Goal: Task Accomplishment & Management: Manage account settings

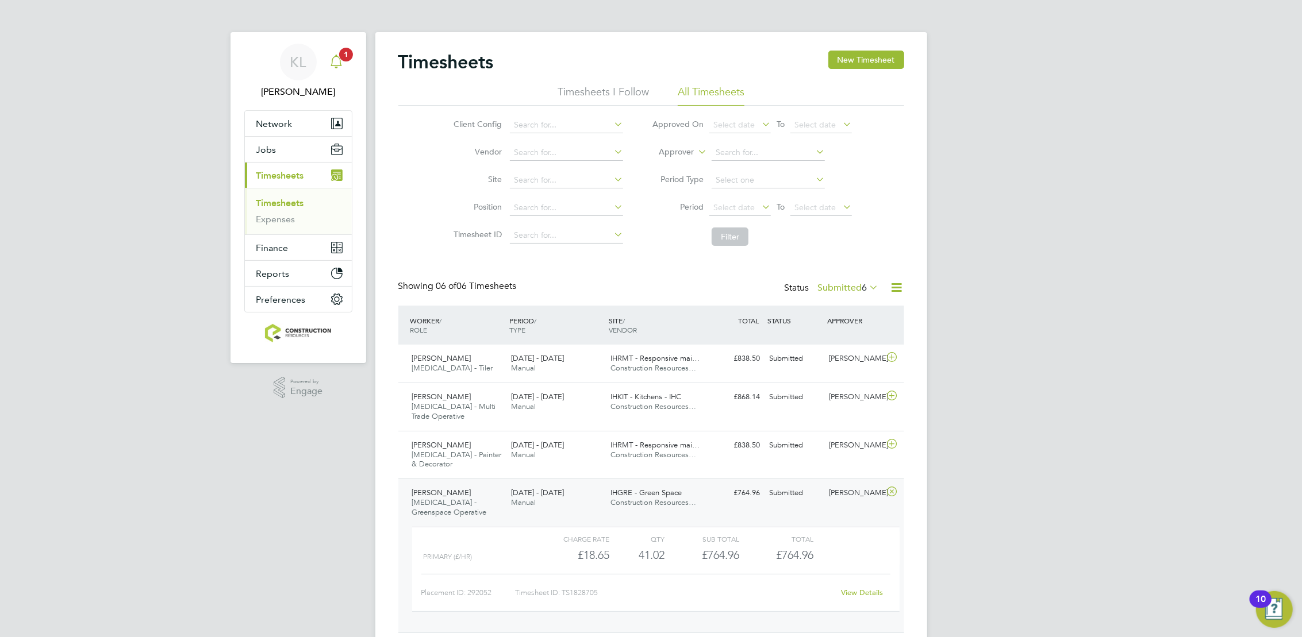
click at [340, 59] on app-badge "1" at bounding box center [346, 53] width 14 height 11
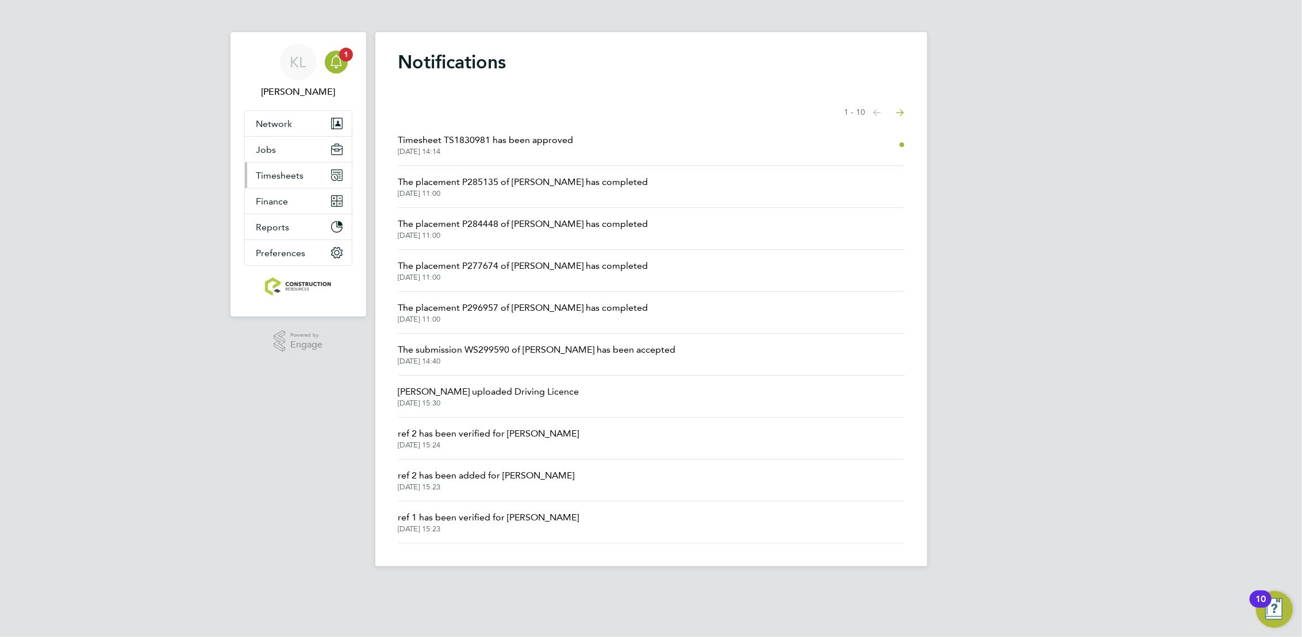
click at [268, 178] on span "Timesheets" at bounding box center [280, 175] width 48 height 11
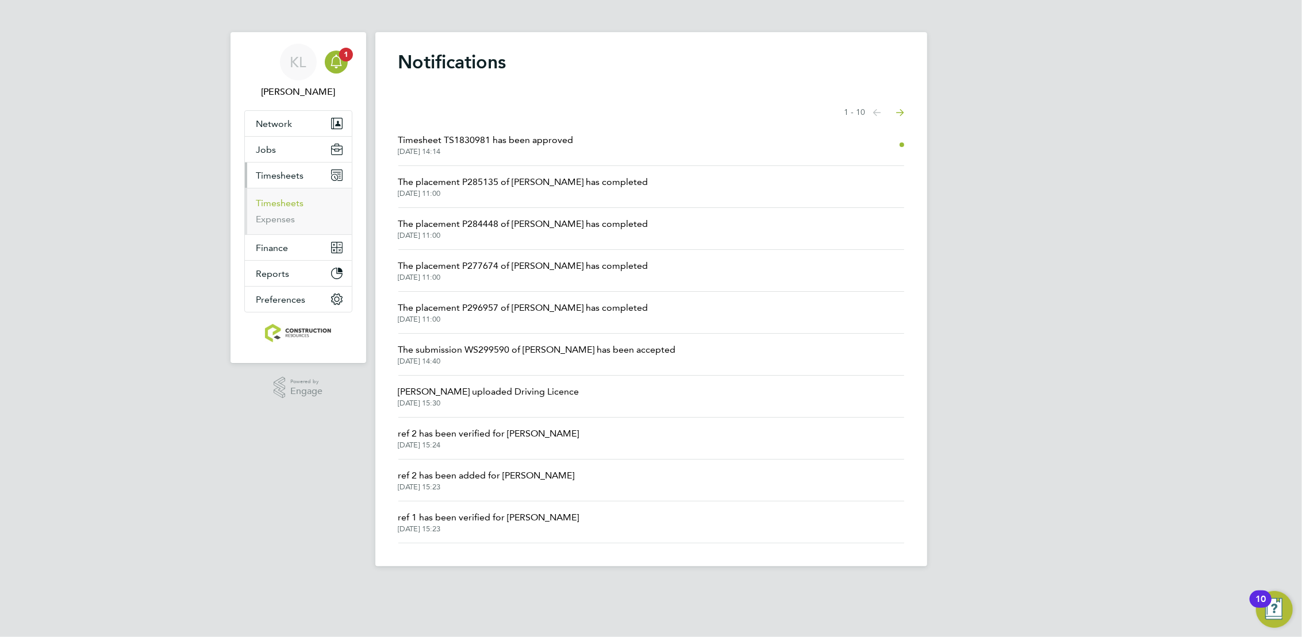
click at [278, 198] on link "Timesheets" at bounding box center [280, 203] width 48 height 11
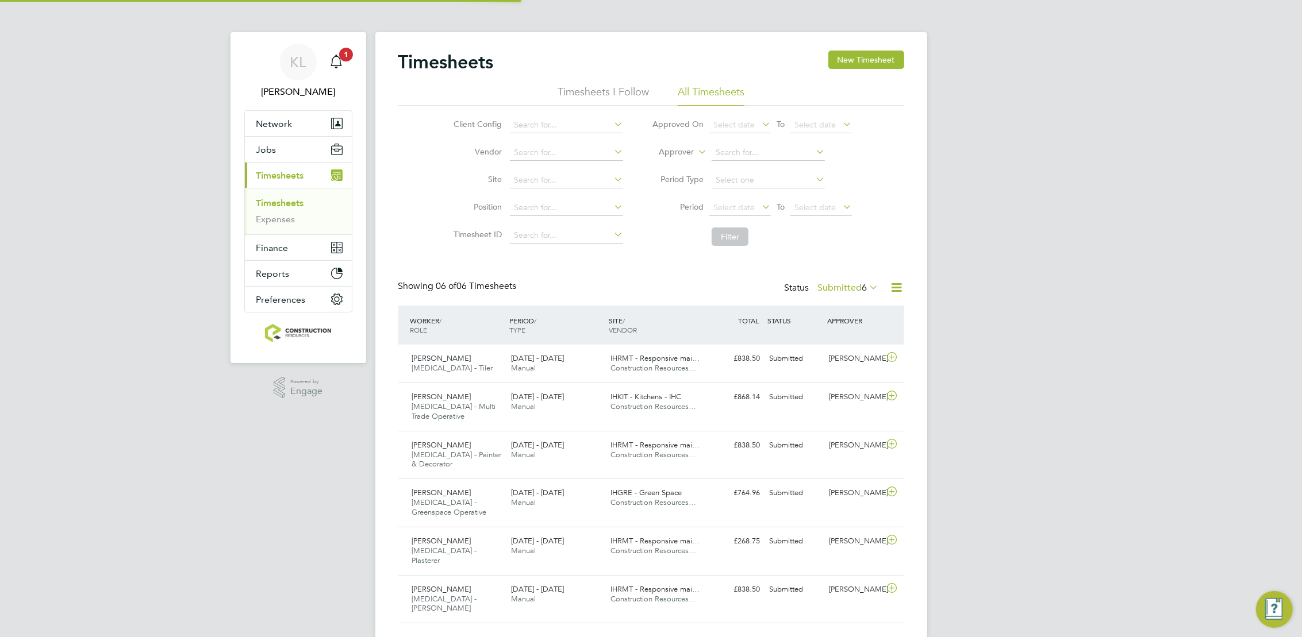
scroll to position [6, 6]
click at [878, 66] on button "New Timesheet" at bounding box center [866, 60] width 76 height 18
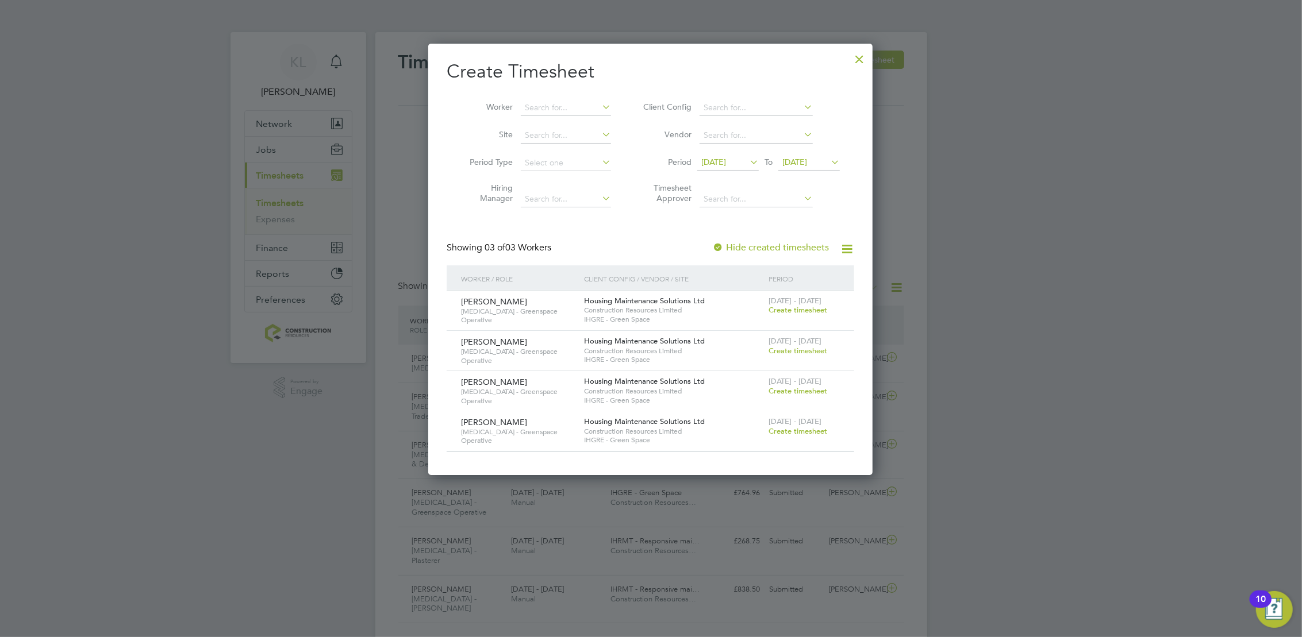
click at [859, 57] on div at bounding box center [859, 56] width 21 height 21
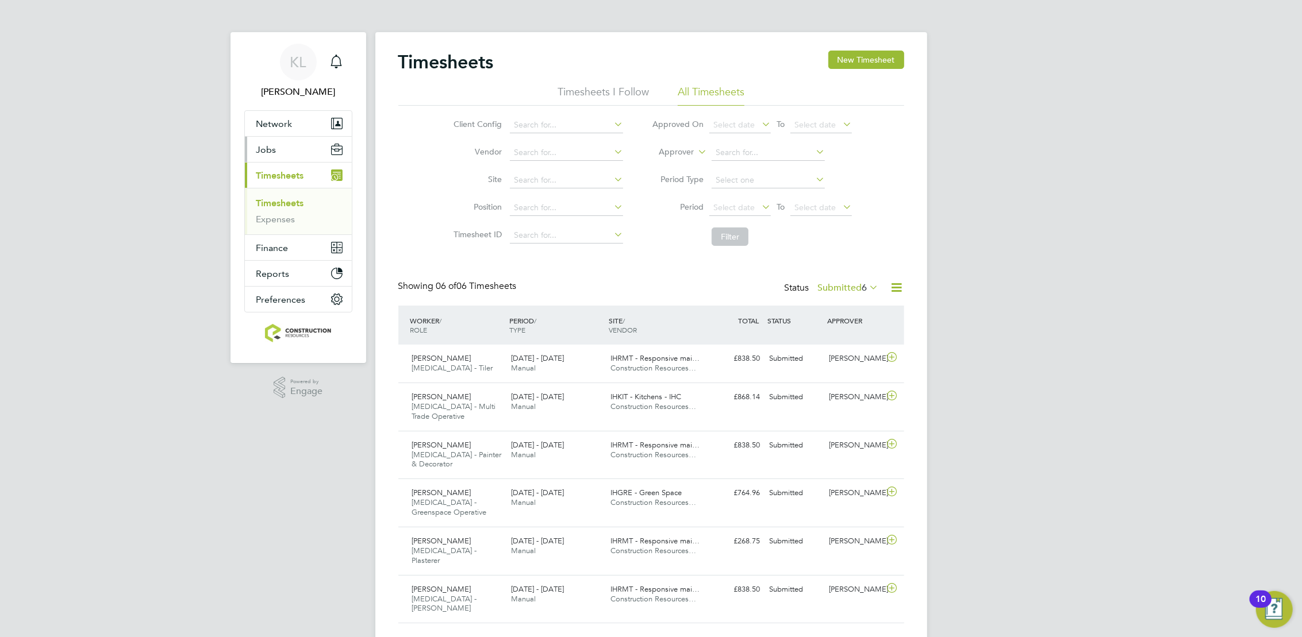
click at [291, 155] on button "Jobs" at bounding box center [298, 149] width 107 height 25
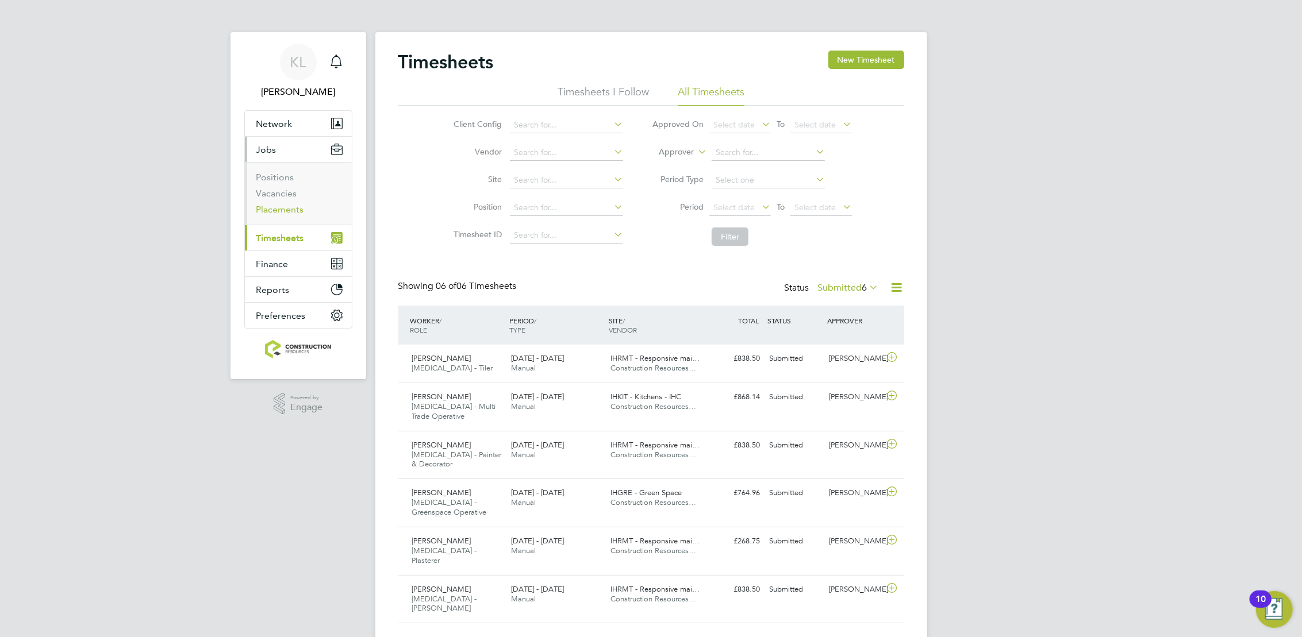
click at [284, 213] on link "Placements" at bounding box center [280, 209] width 48 height 11
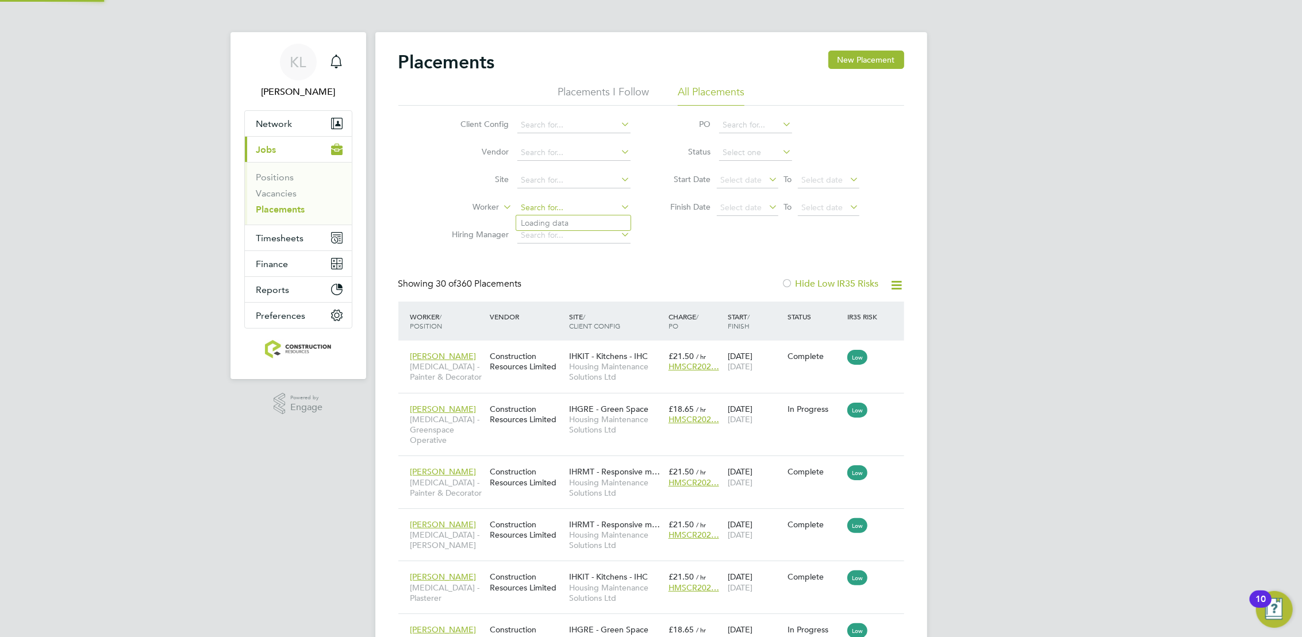
click at [557, 214] on input at bounding box center [573, 208] width 113 height 16
click at [562, 229] on li "Chris Ste wart" at bounding box center [573, 224] width 114 height 16
type input "[PERSON_NAME]"
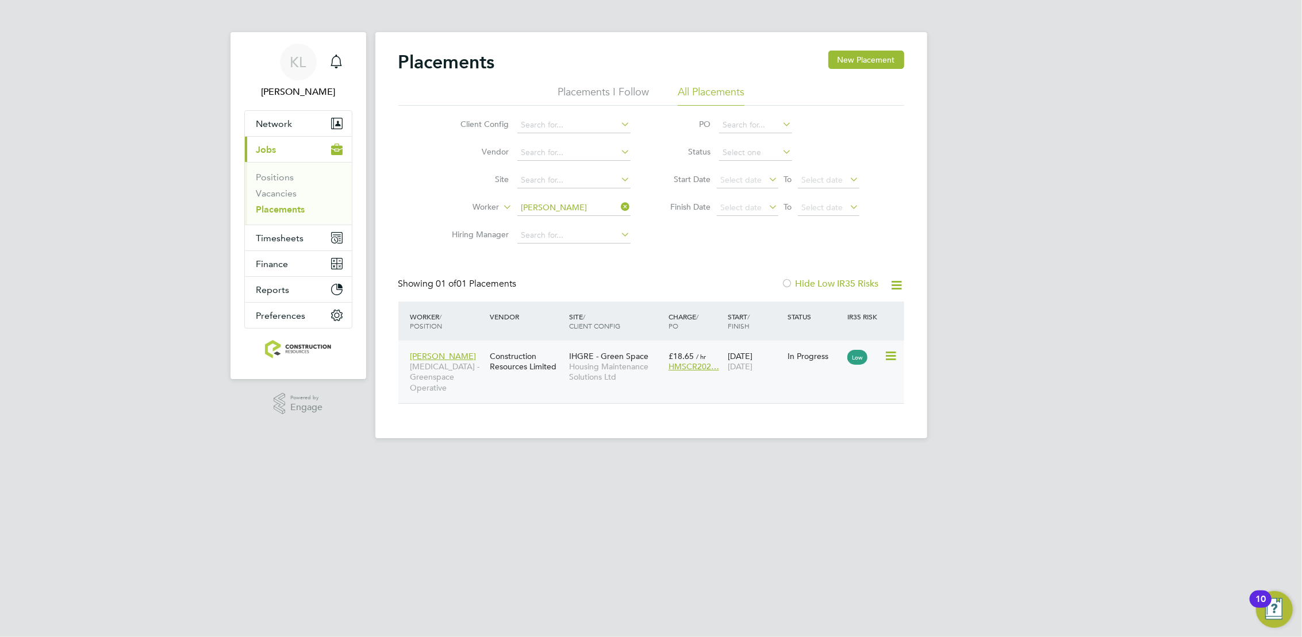
click at [901, 350] on div at bounding box center [894, 355] width 20 height 20
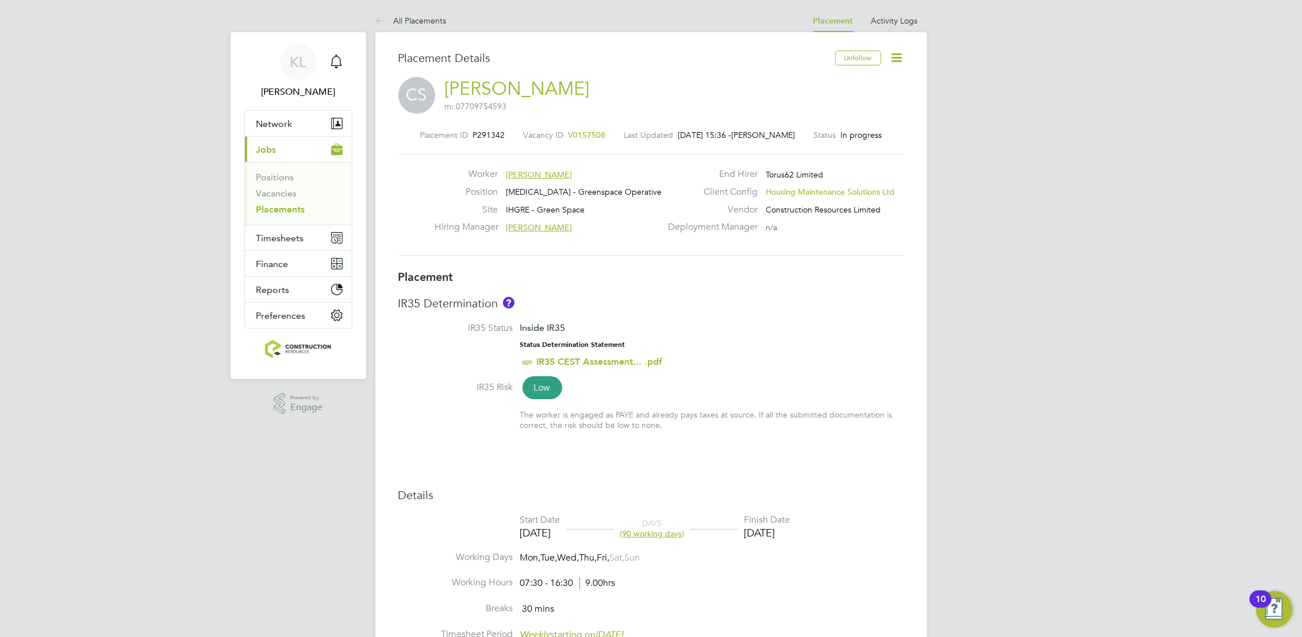
click at [895, 62] on icon at bounding box center [897, 58] width 14 height 14
click at [833, 83] on li "Edit Placement e" at bounding box center [859, 85] width 84 height 16
type input "[PERSON_NAME]"
type input "[DATE]"
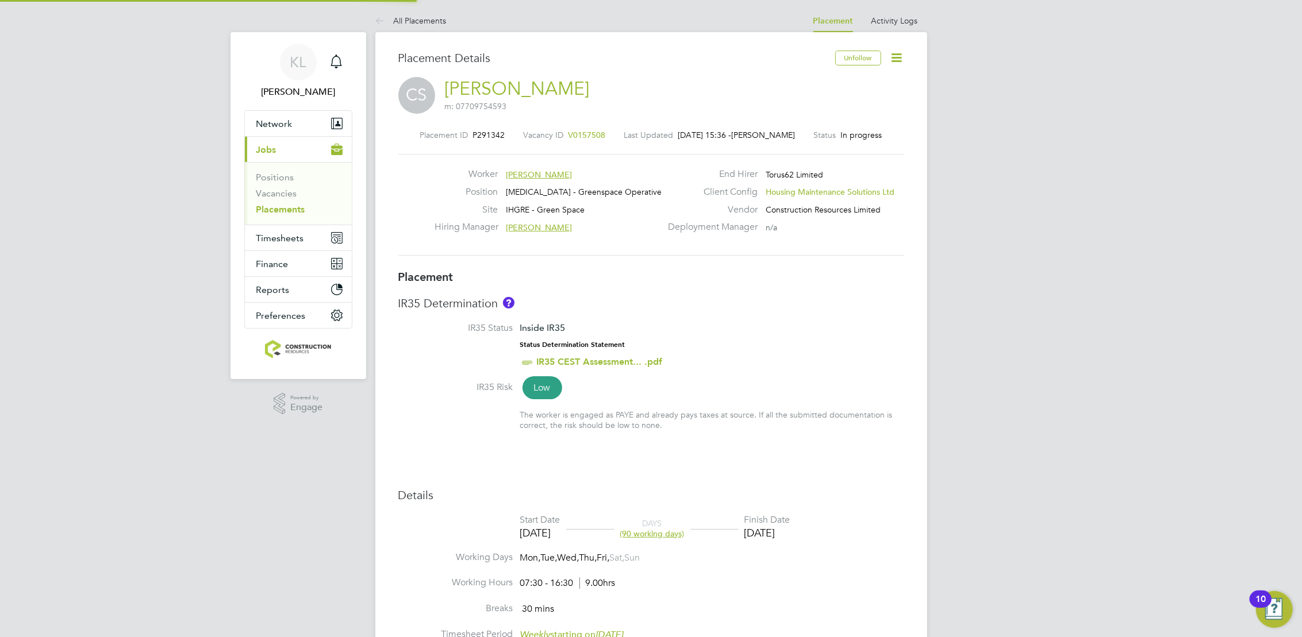
type input "[DATE]"
type input "07:30"
type input "16:30"
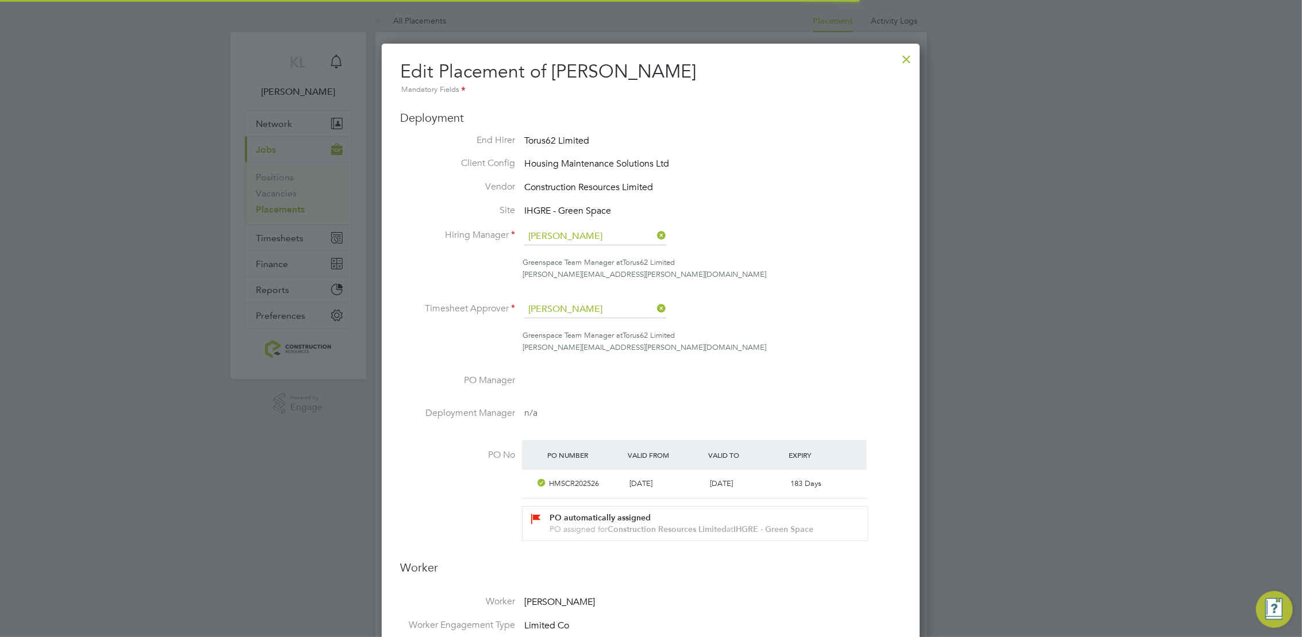
scroll to position [6, 6]
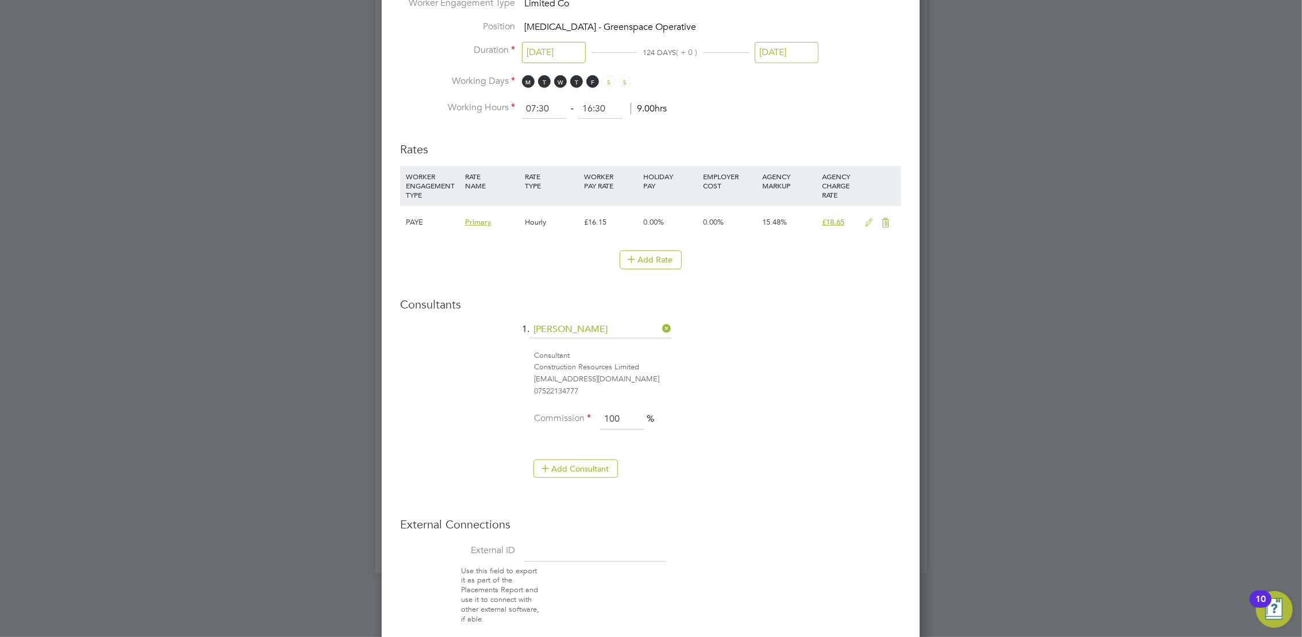
click at [786, 47] on input "[DATE]" at bounding box center [787, 52] width 64 height 21
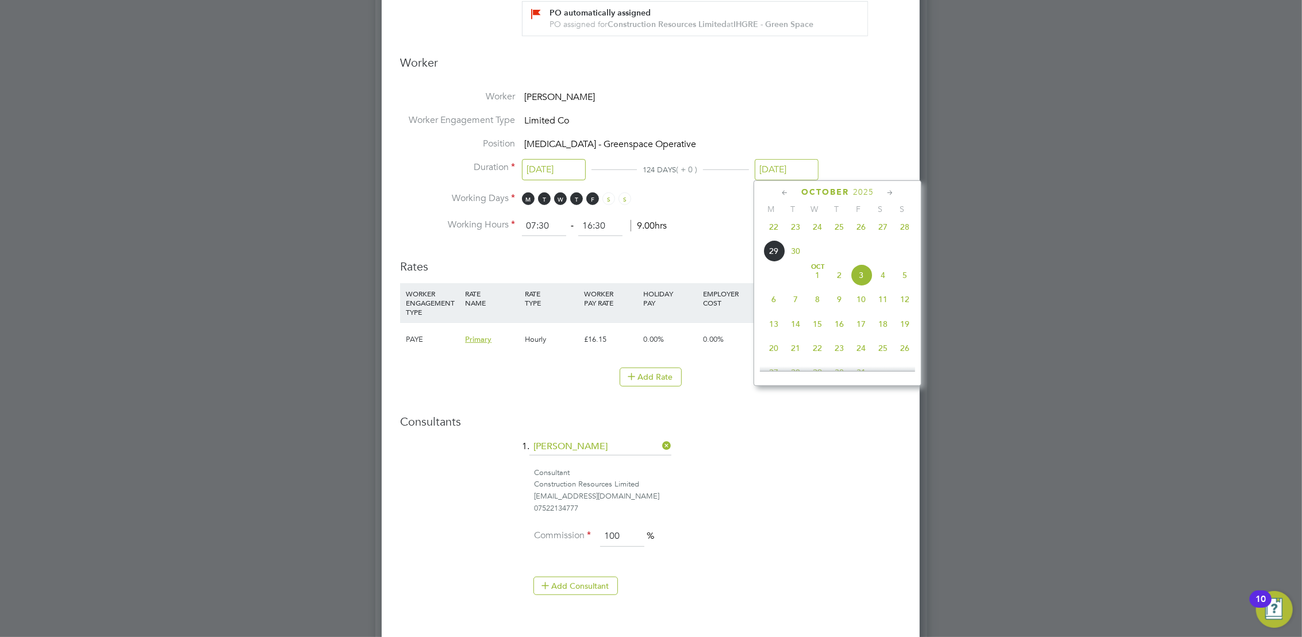
click at [789, 190] on icon at bounding box center [784, 193] width 11 height 13
click at [905, 258] on span "14" at bounding box center [905, 254] width 22 height 22
type input "[DATE]"
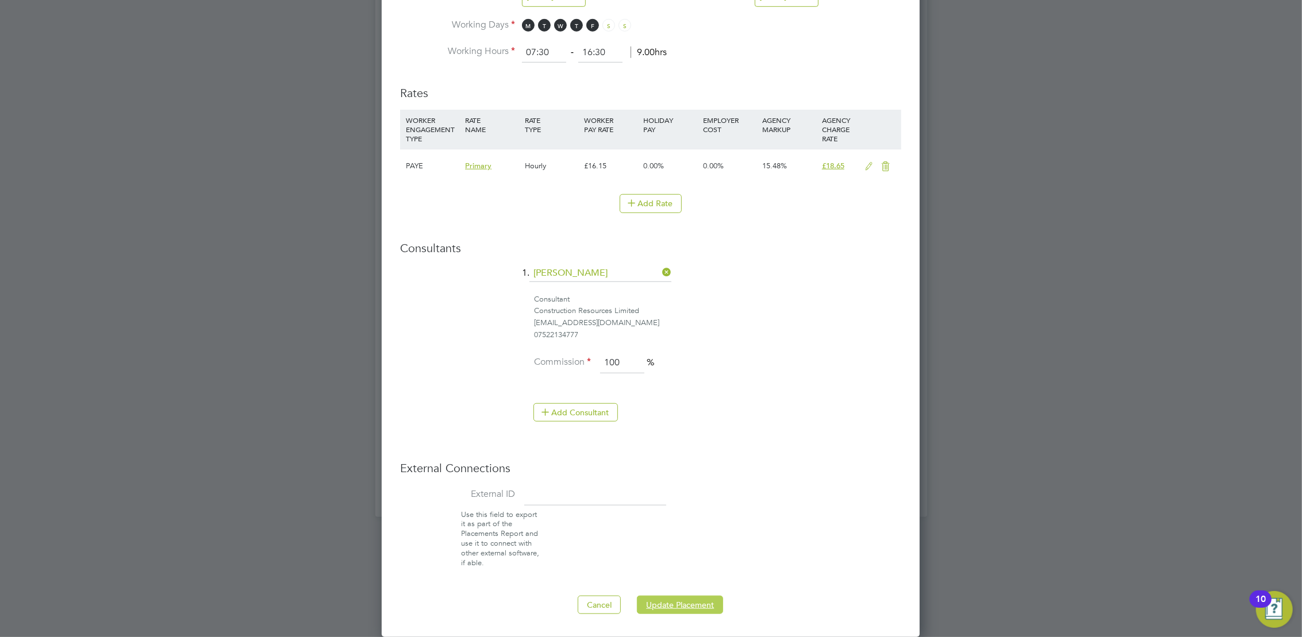
click at [660, 610] on button "Update Placement" at bounding box center [680, 605] width 86 height 18
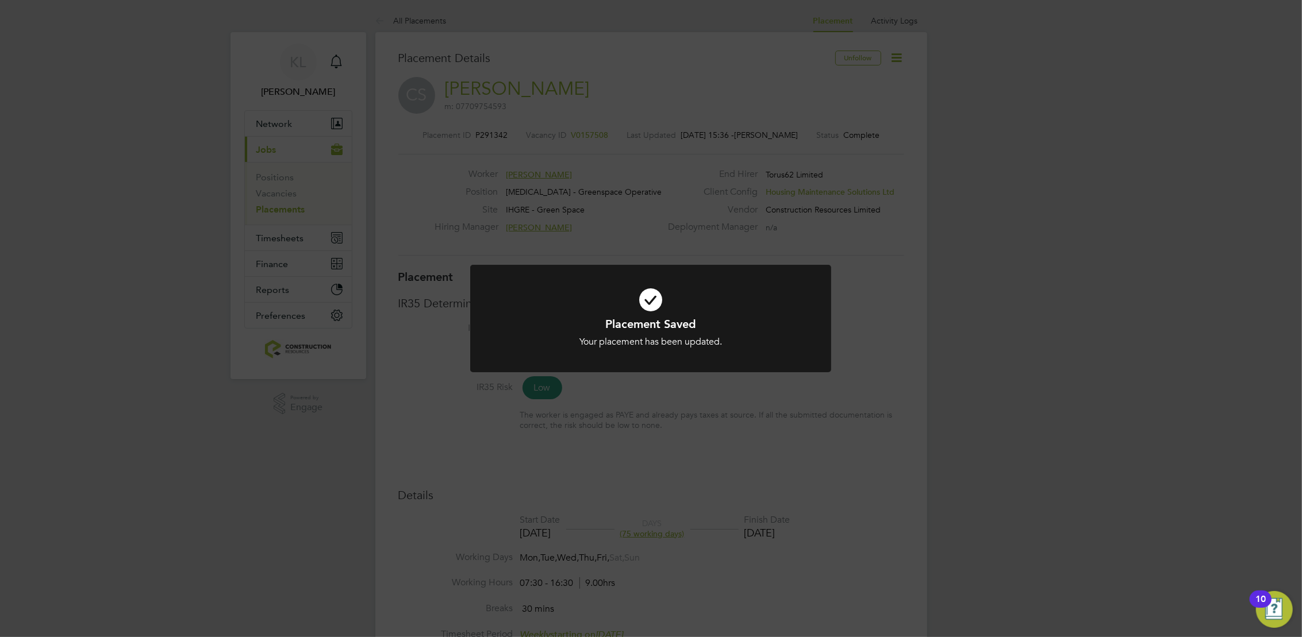
click at [425, 18] on div "Placement Saved Your placement has been updated. Cancel Okay" at bounding box center [651, 318] width 1302 height 637
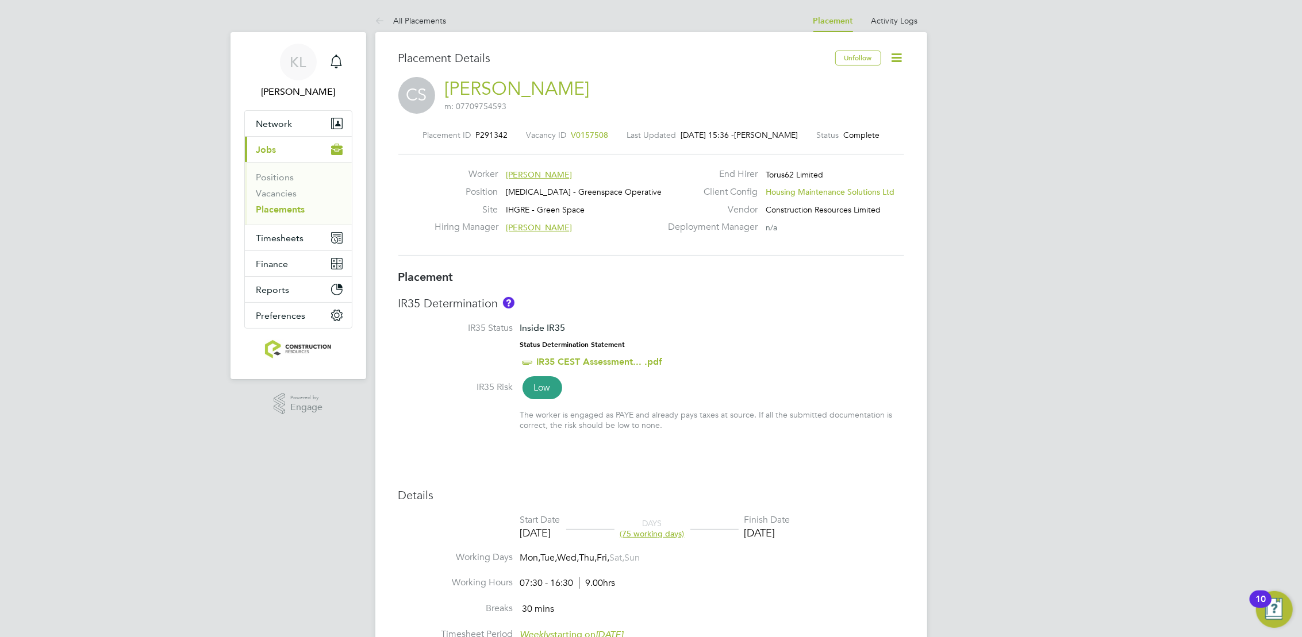
click at [425, 18] on link "All Placements" at bounding box center [410, 21] width 71 height 10
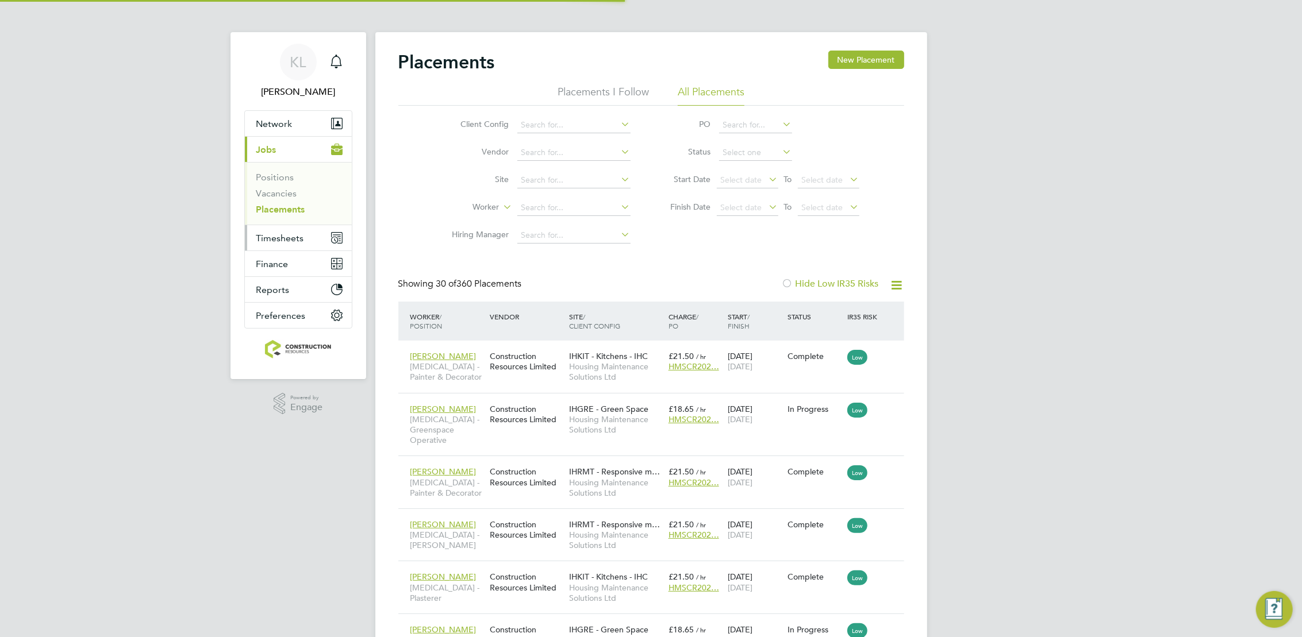
click at [259, 236] on span "Timesheets" at bounding box center [280, 238] width 48 height 11
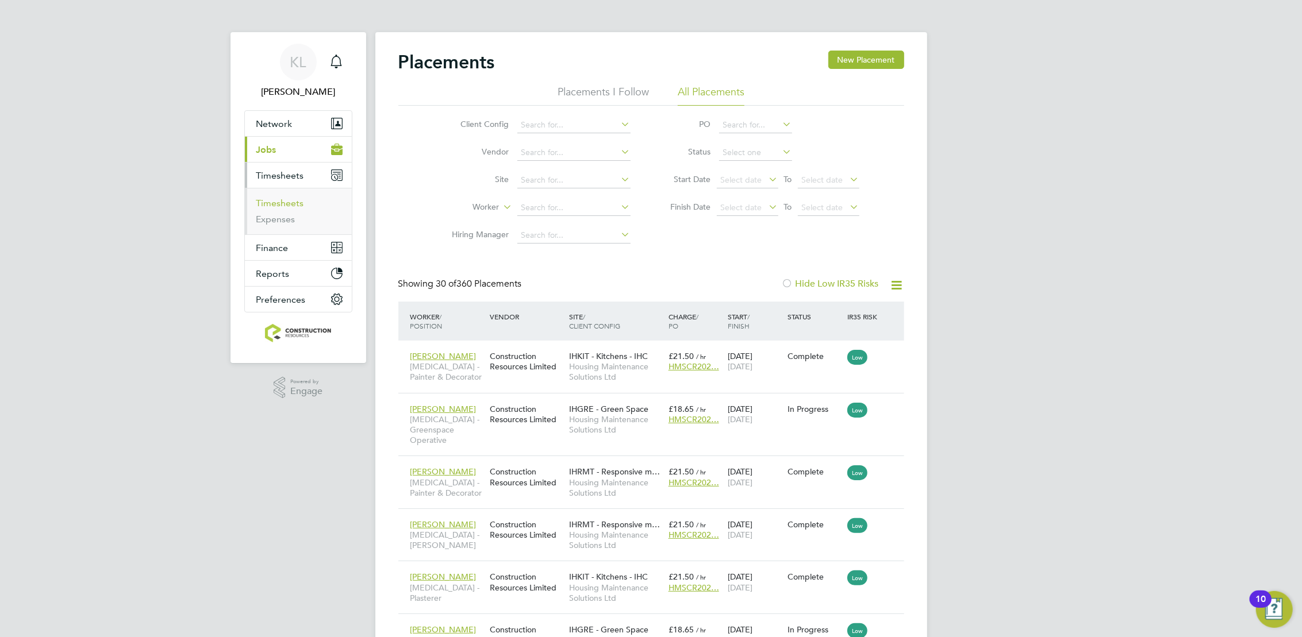
click at [286, 203] on link "Timesheets" at bounding box center [280, 203] width 48 height 11
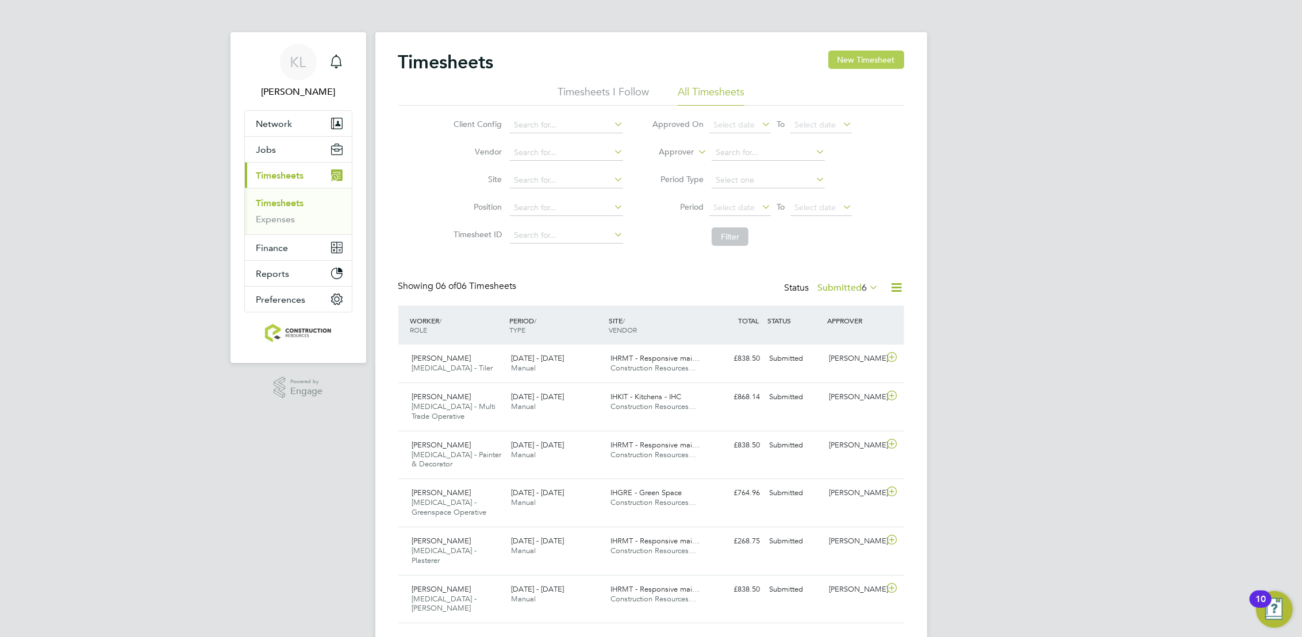
click at [848, 60] on button "New Timesheet" at bounding box center [866, 60] width 76 height 18
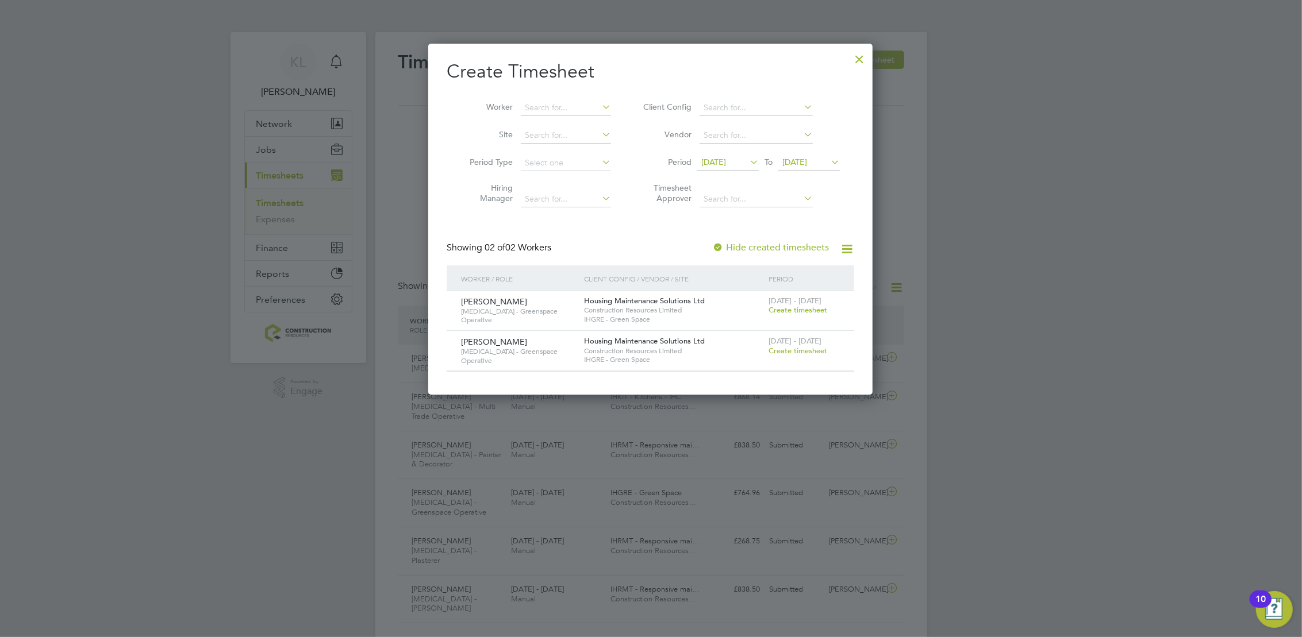
click at [860, 59] on div at bounding box center [859, 56] width 21 height 21
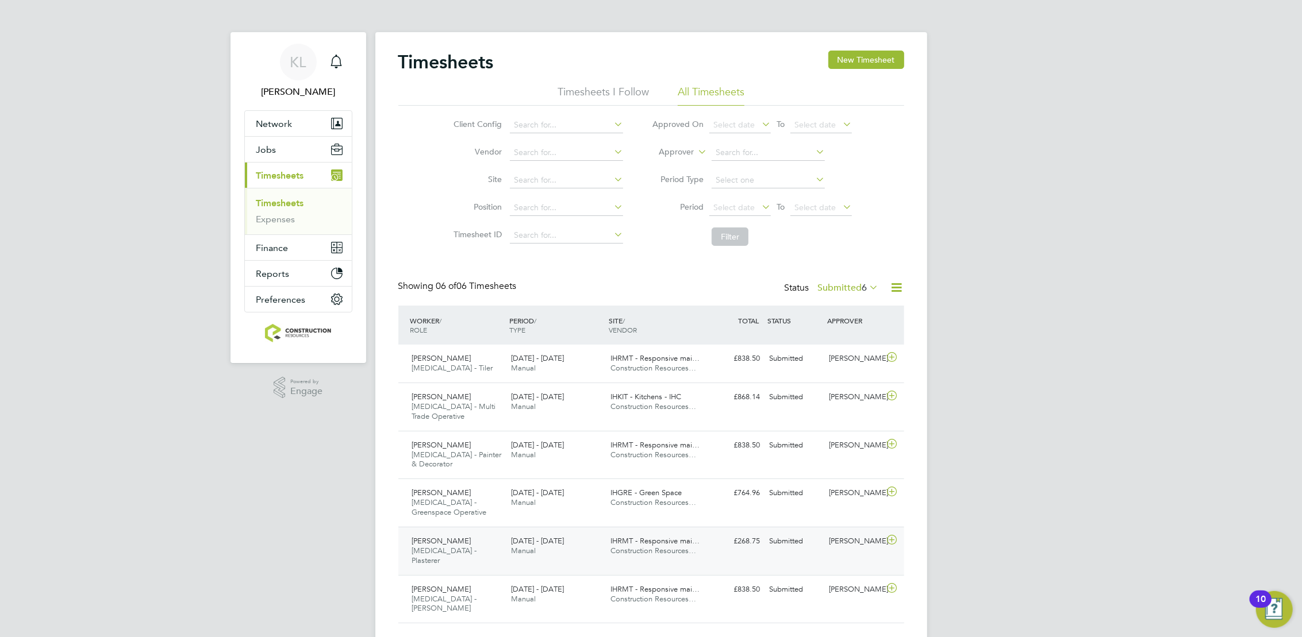
click at [563, 536] on span "[DATE] - [DATE]" at bounding box center [537, 541] width 53 height 10
click at [471, 359] on div "[PERSON_NAME] [MEDICAL_DATA] - Tiler [DATE] - [DATE]" at bounding box center [457, 363] width 99 height 29
